Goal: Information Seeking & Learning: Understand process/instructions

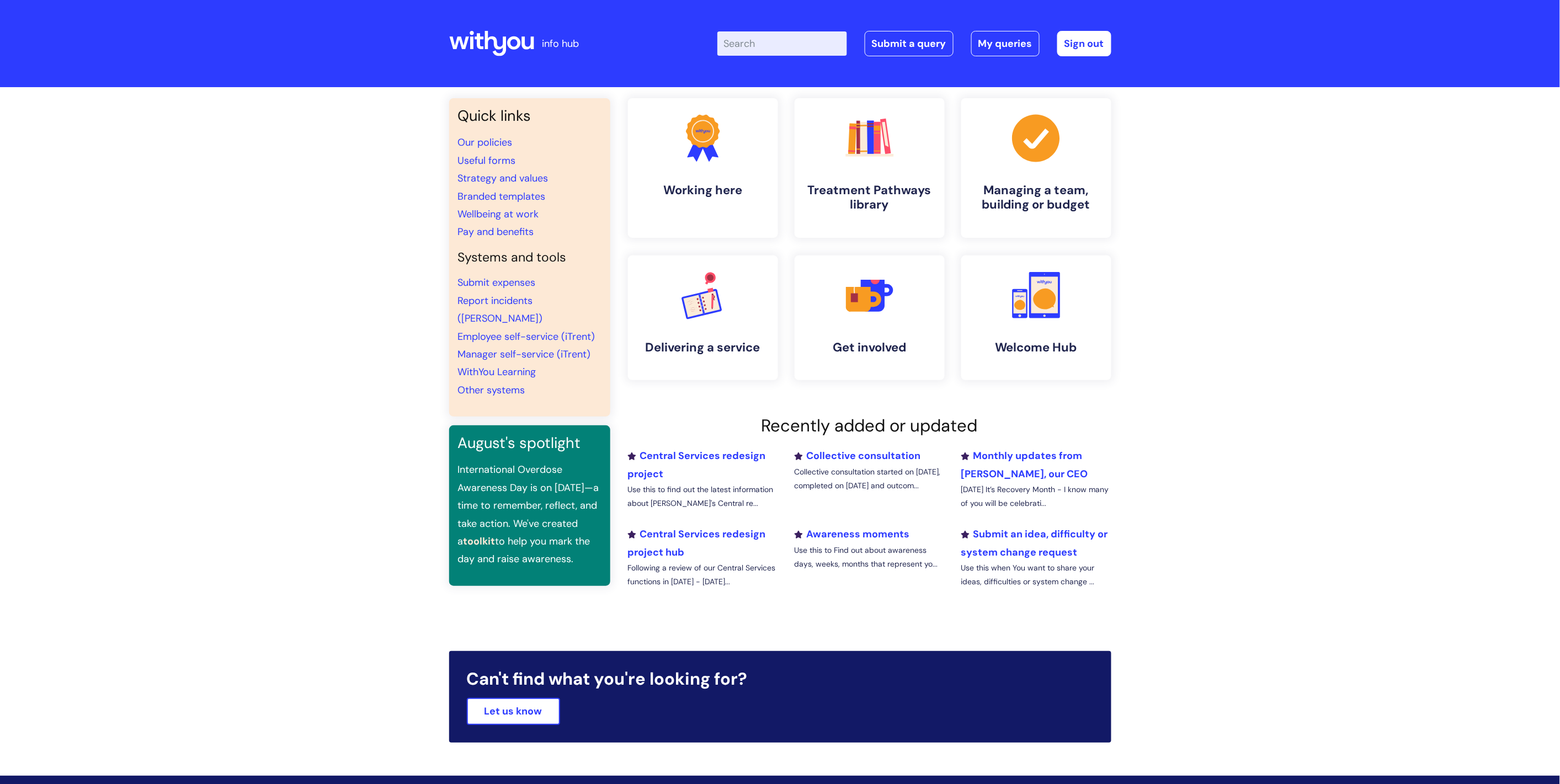
click at [816, 41] on input "Enter your search term here..." at bounding box center [782, 43] width 130 height 24
type input "change request"
click button "Search" at bounding box center [0, 0] width 0 height 0
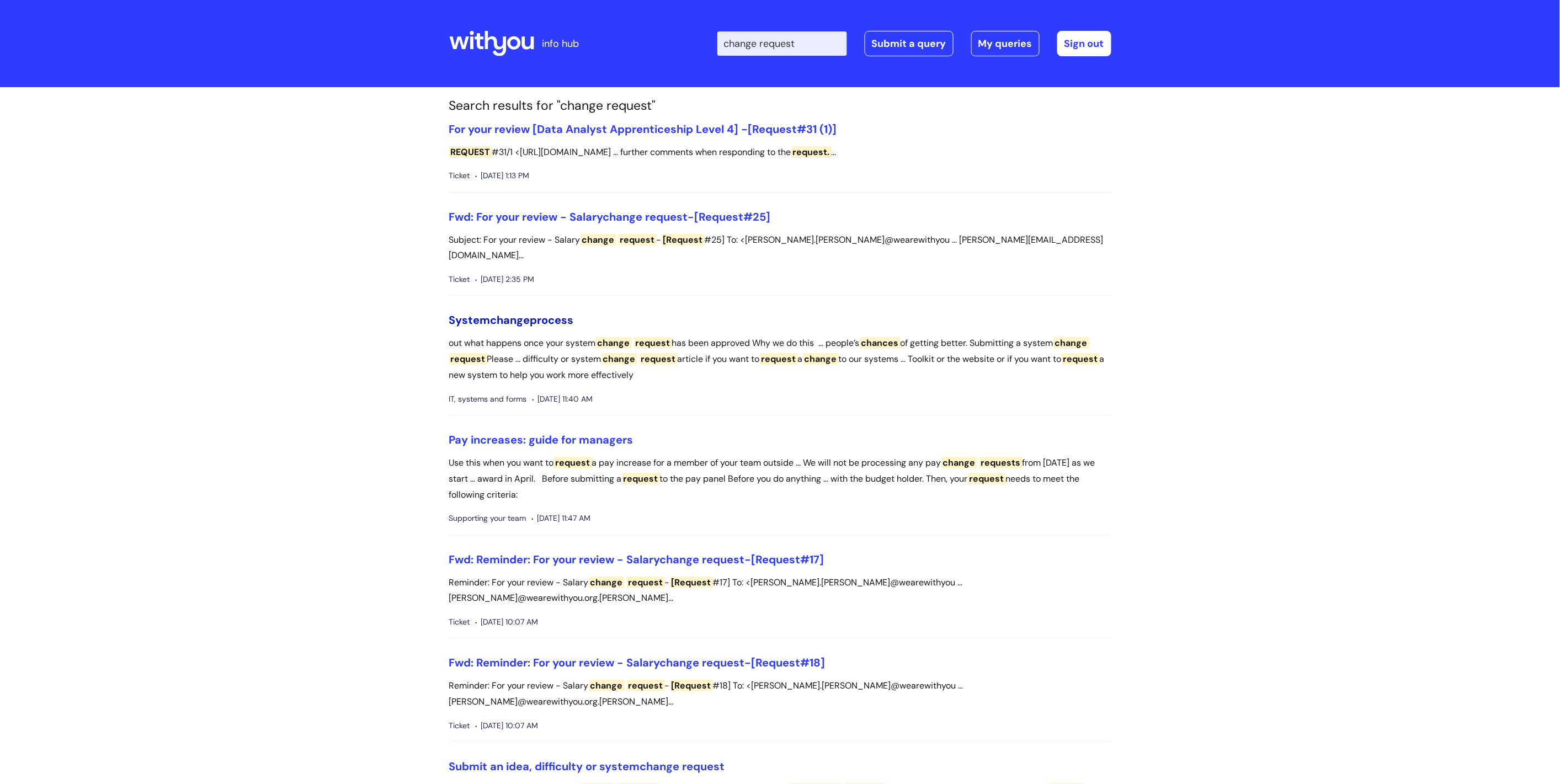
click at [530, 313] on span "change" at bounding box center [510, 320] width 40 height 14
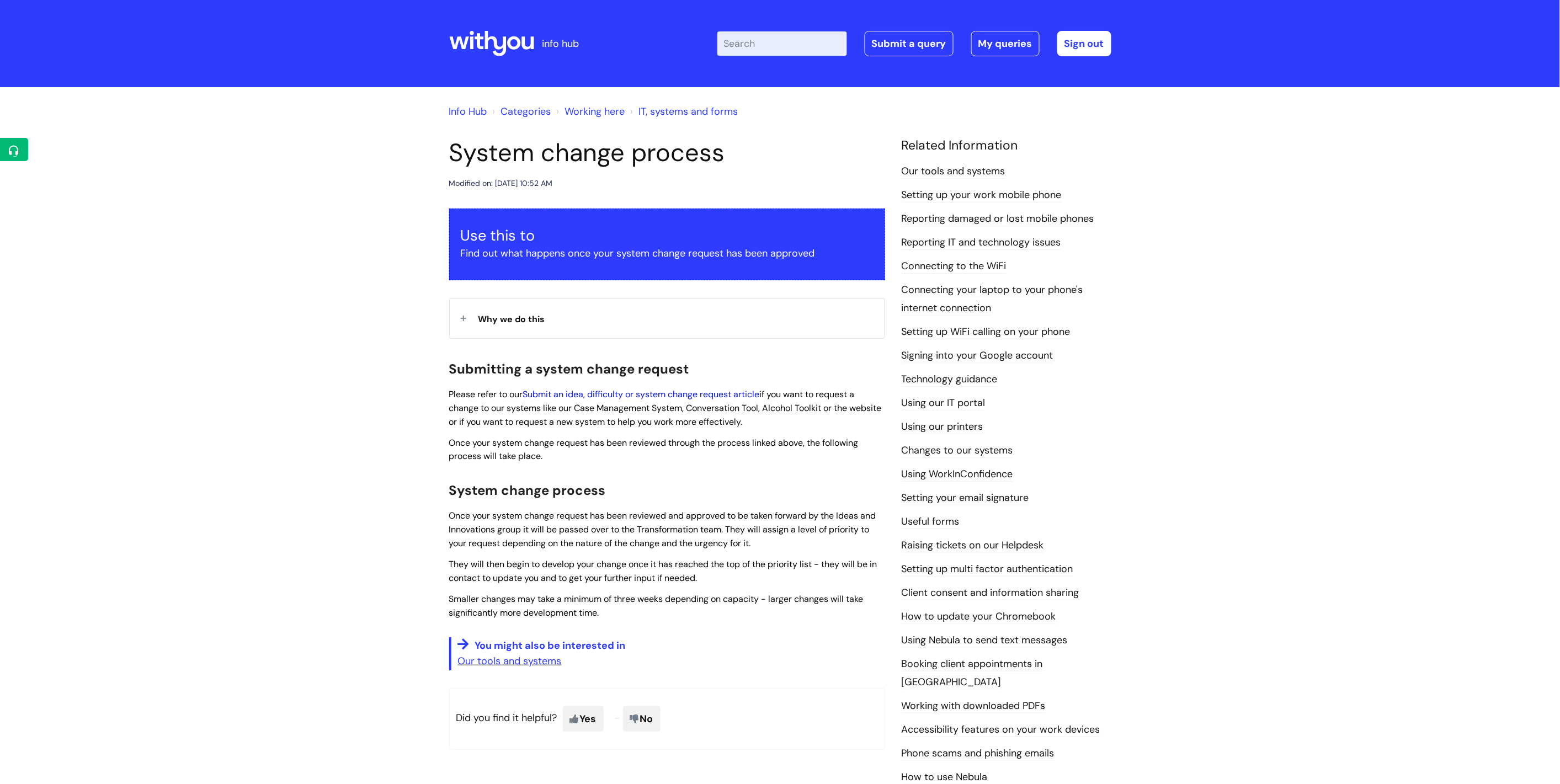
click at [608, 396] on link "Submit an idea, difficulty or system change request article" at bounding box center [641, 394] width 237 height 12
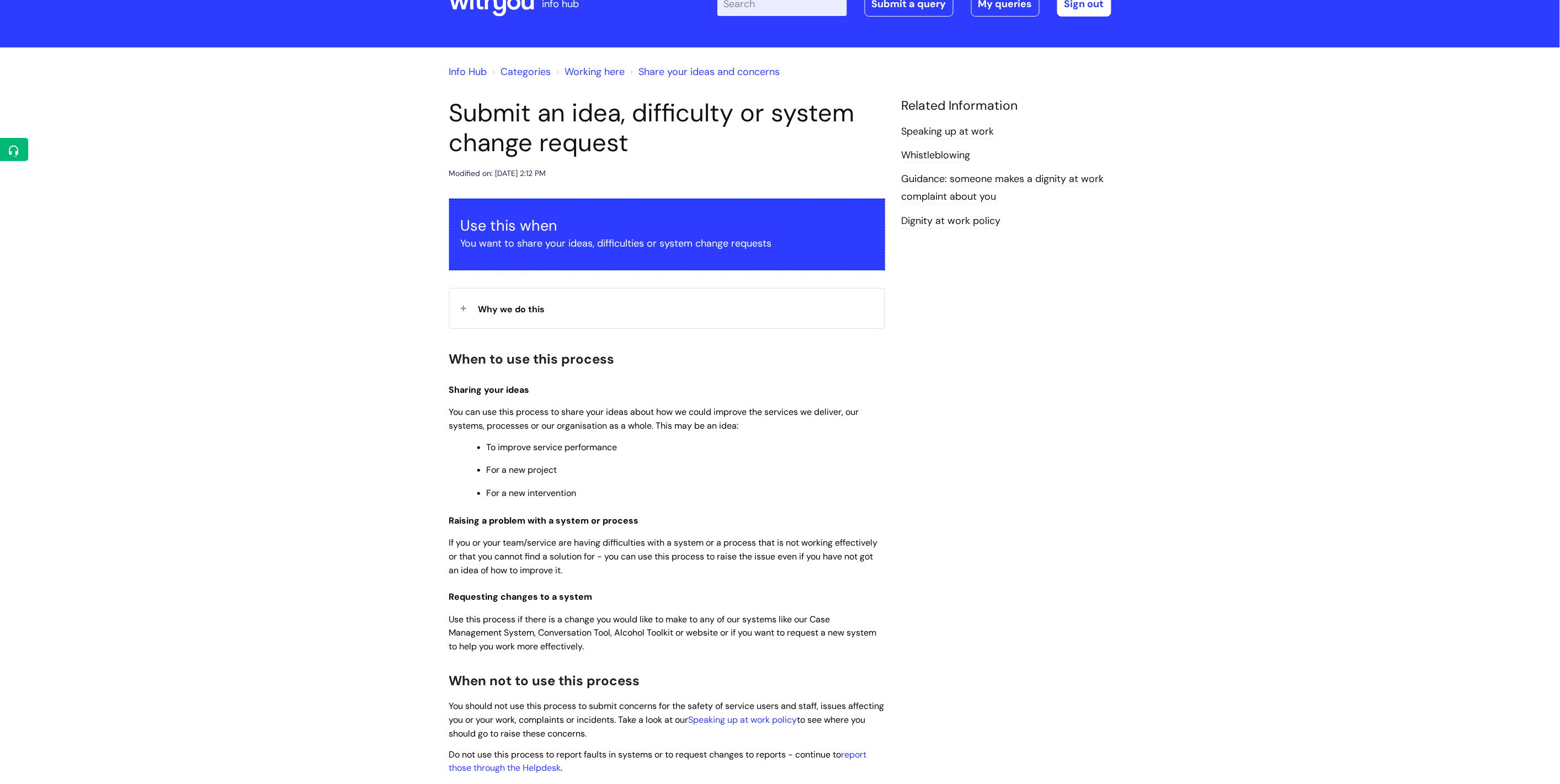
scroll to position [61, 0]
